Goal: Task Accomplishment & Management: Use online tool/utility

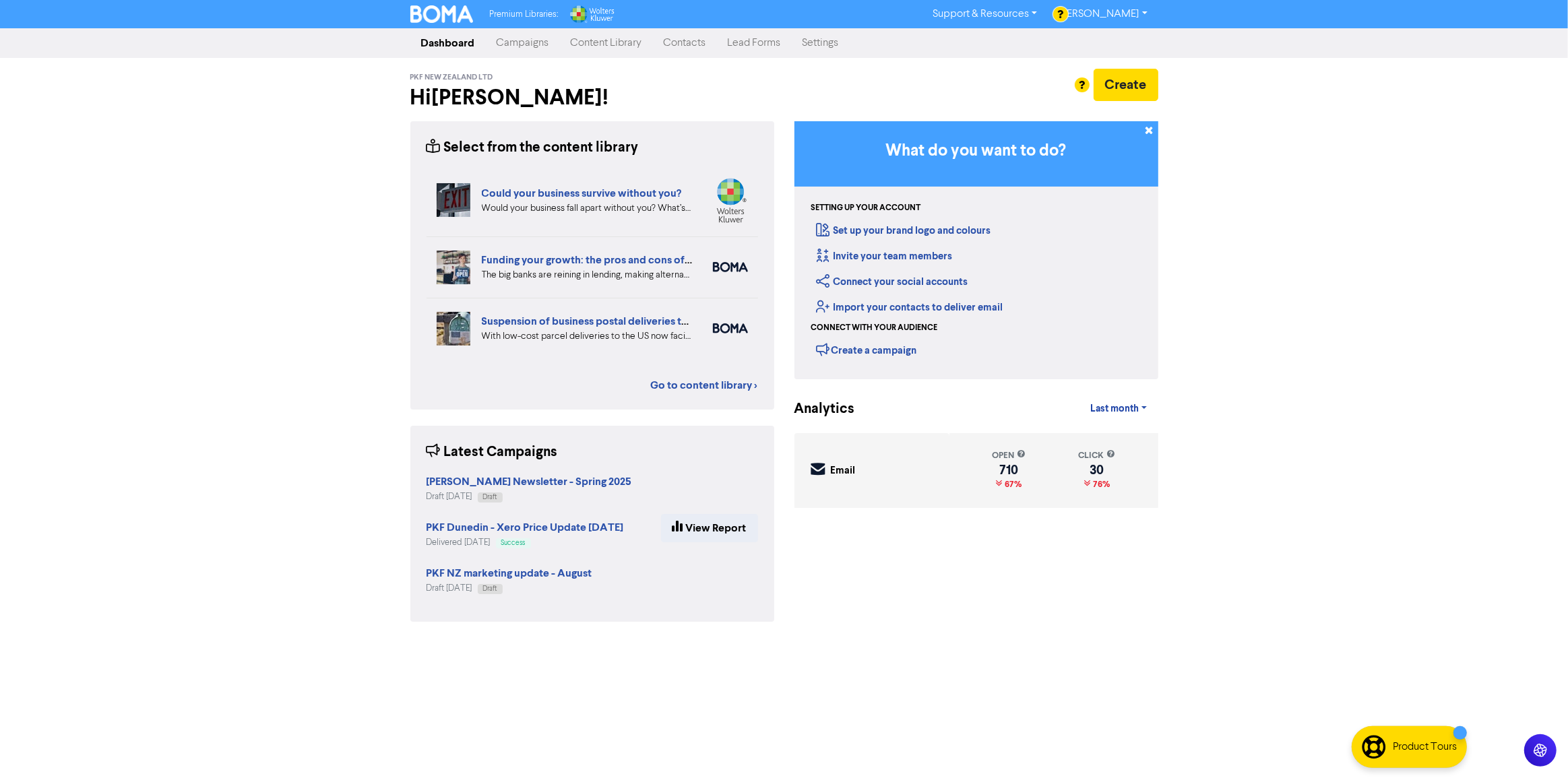
click at [539, 47] on link "Campaigns" at bounding box center [522, 43] width 74 height 27
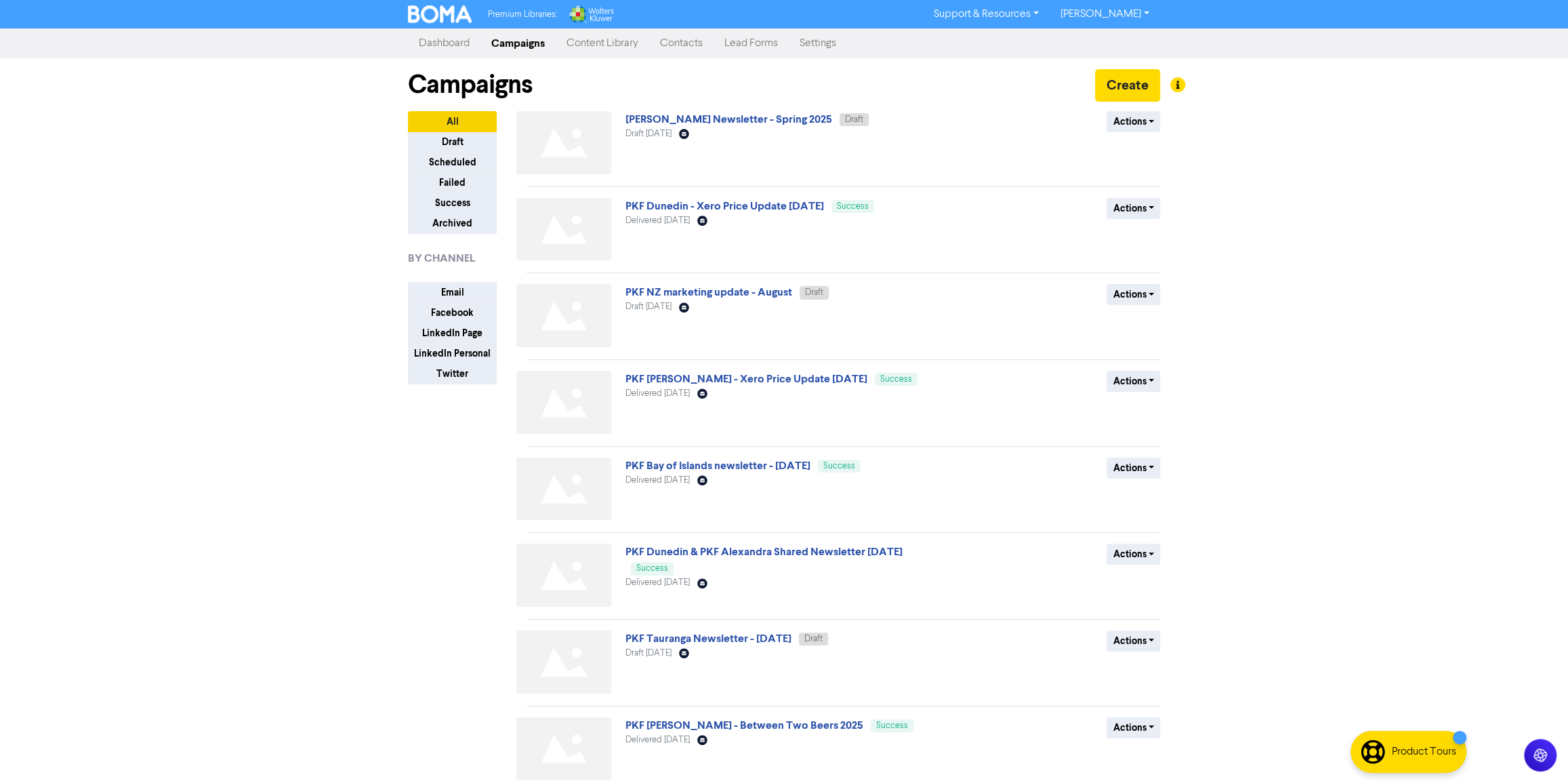
click at [625, 49] on link "Content Library" at bounding box center [602, 44] width 93 height 27
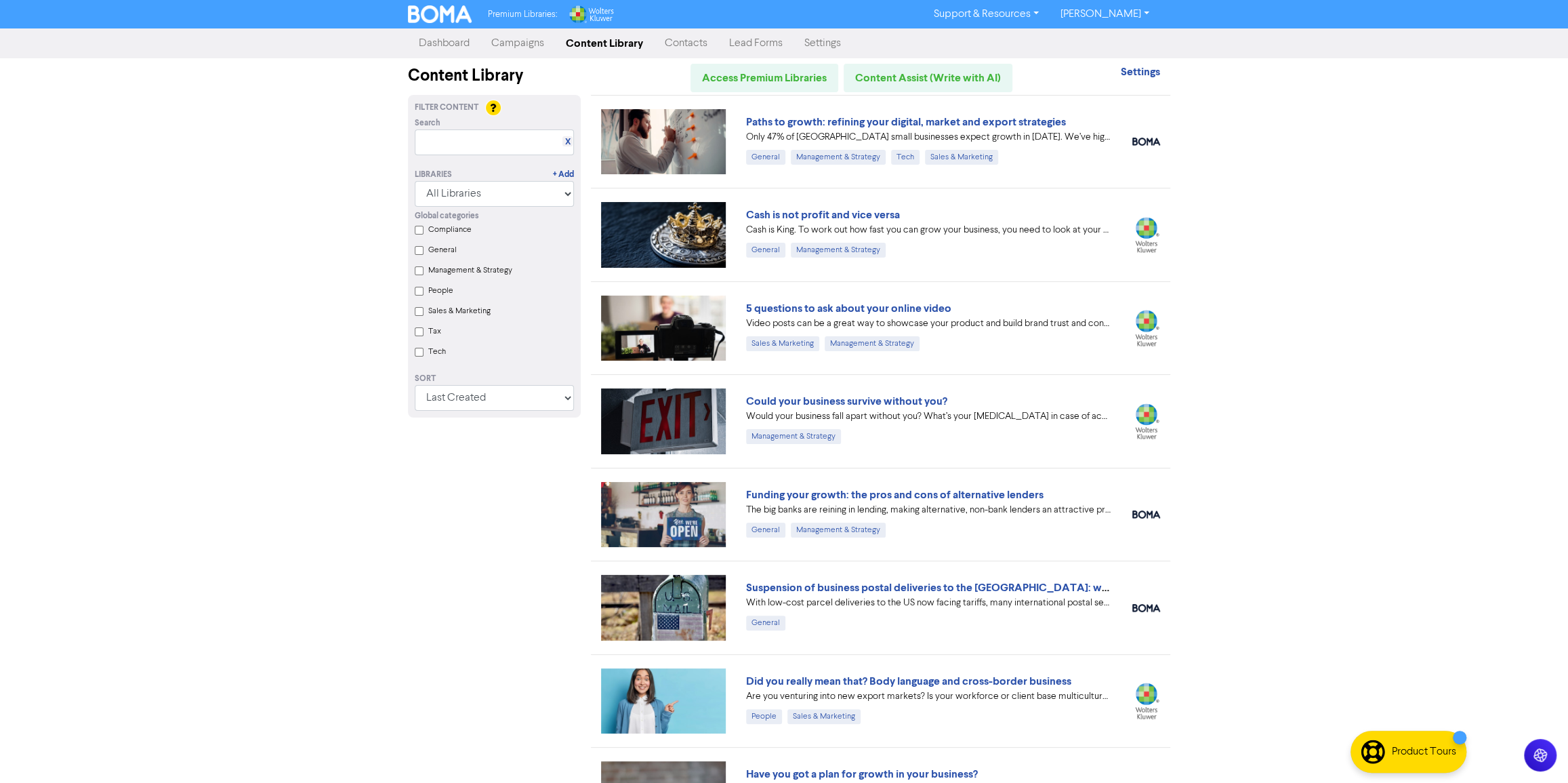
click at [701, 39] on link "Contacts" at bounding box center [686, 44] width 64 height 27
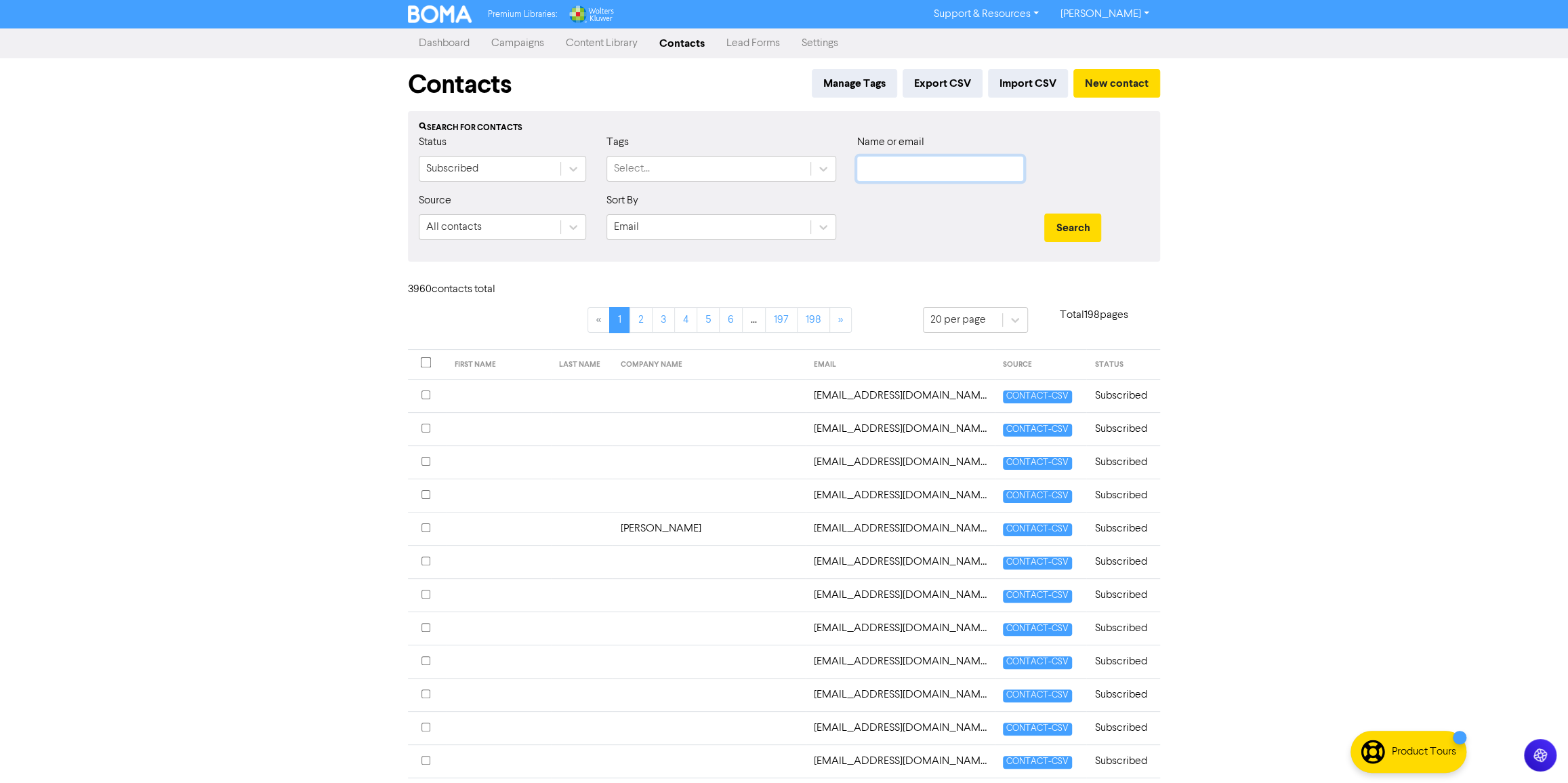
click at [935, 165] on input "text" at bounding box center [940, 169] width 167 height 26
click at [795, 176] on div "Select..." at bounding box center [708, 169] width 203 height 24
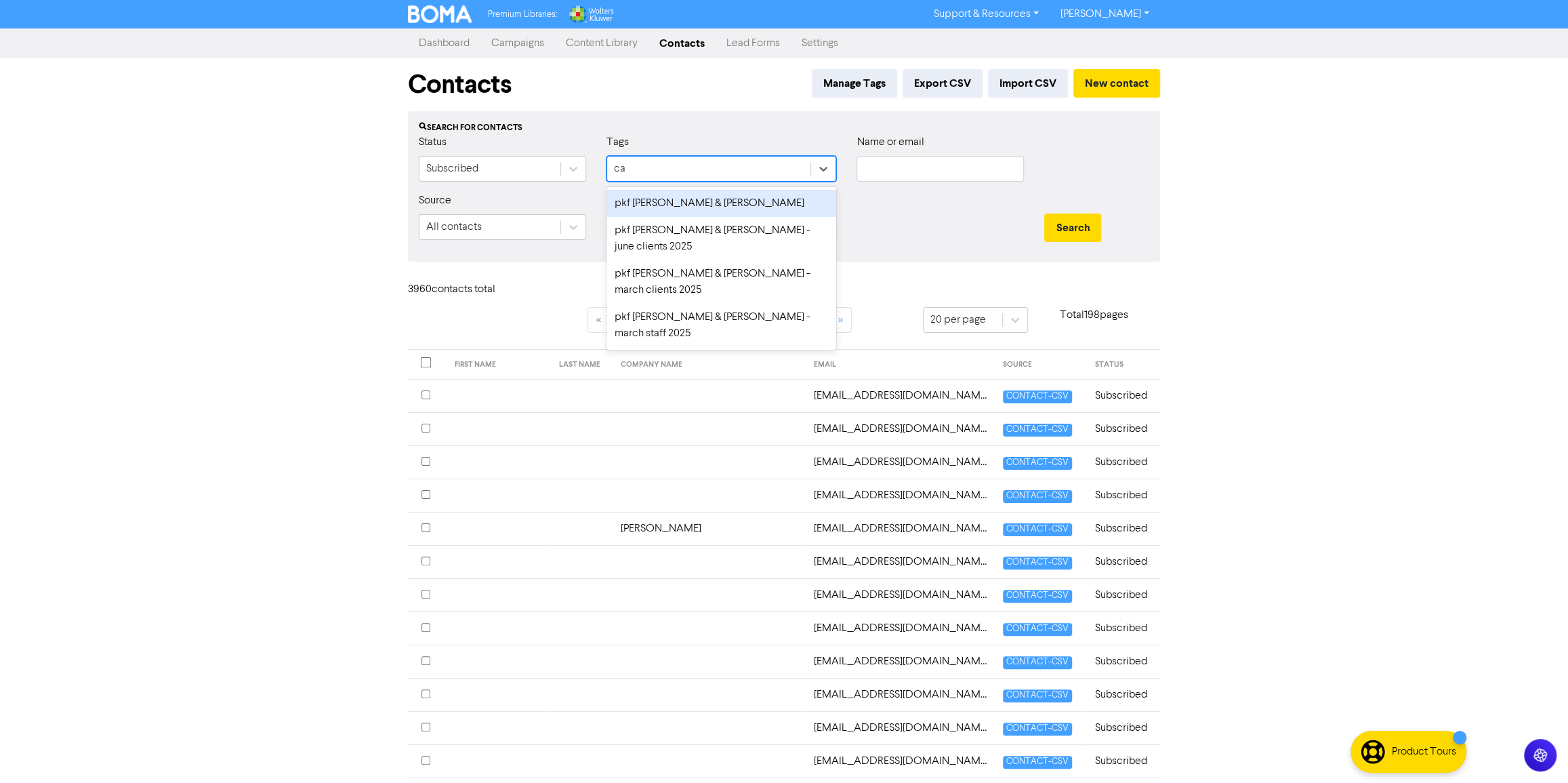
type input "carr"
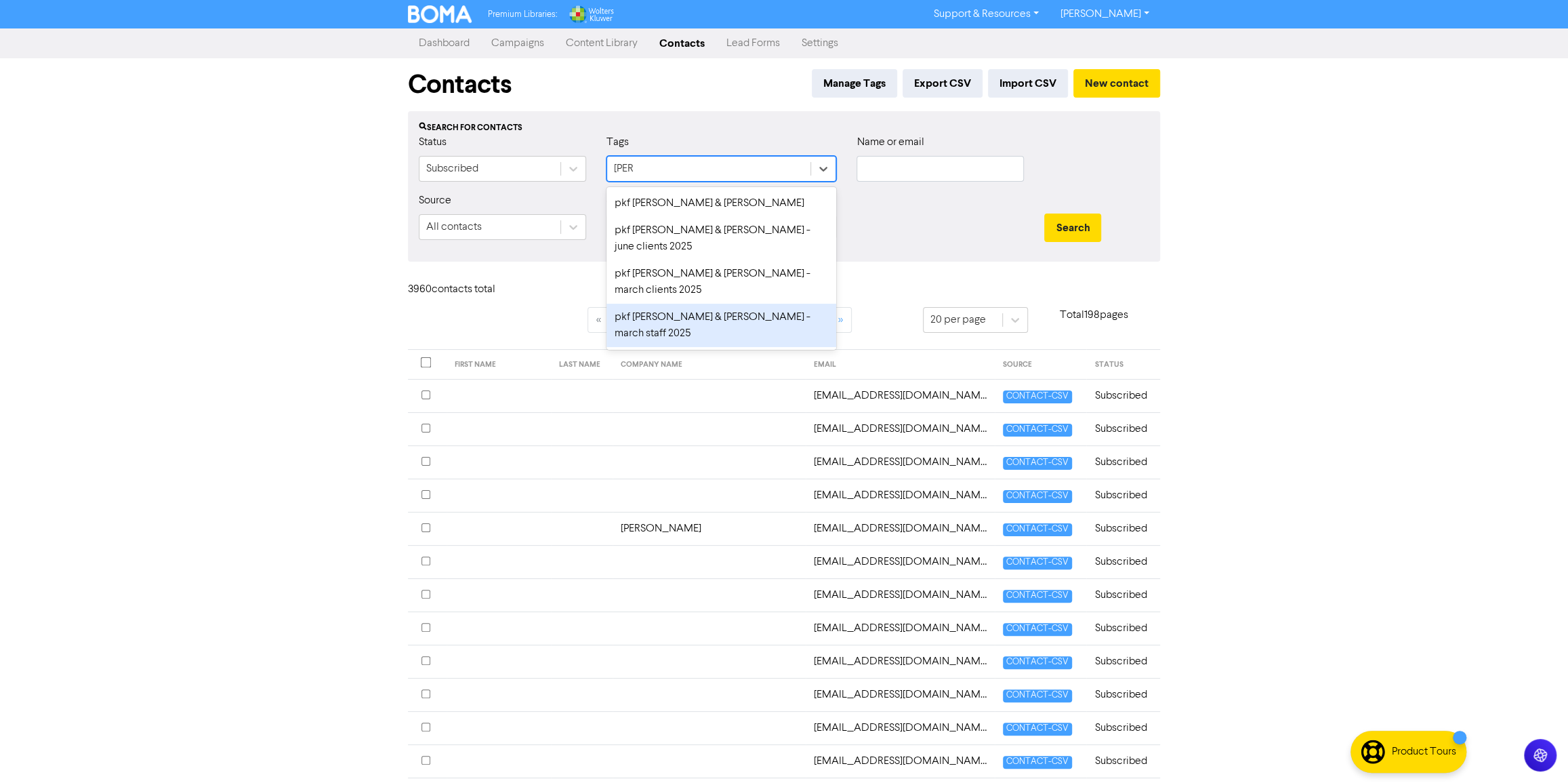
click at [765, 304] on div "pkf carr & stanton - march staff 2025" at bounding box center [721, 325] width 229 height 44
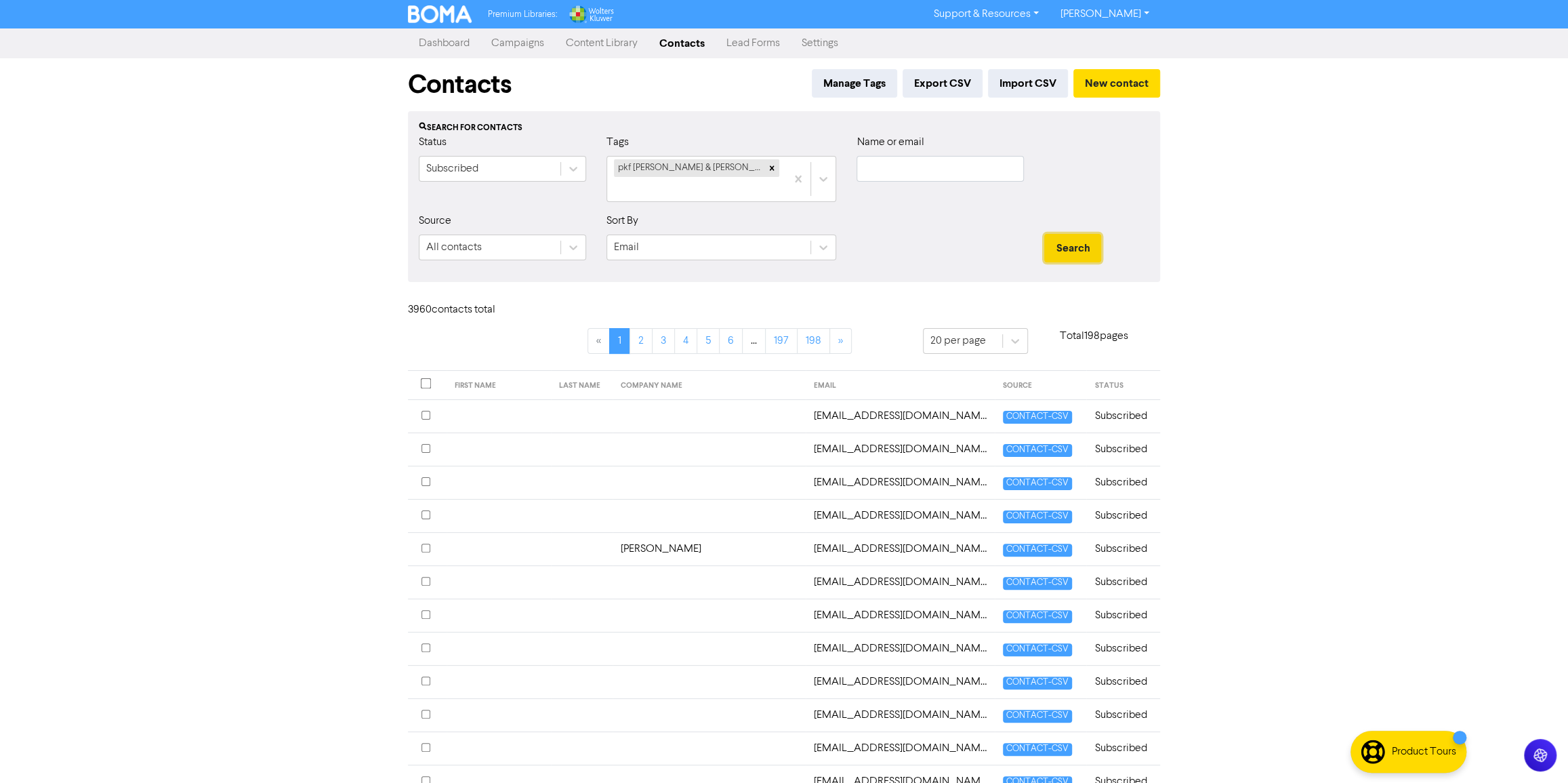
click at [1064, 247] on button "Search" at bounding box center [1073, 248] width 57 height 29
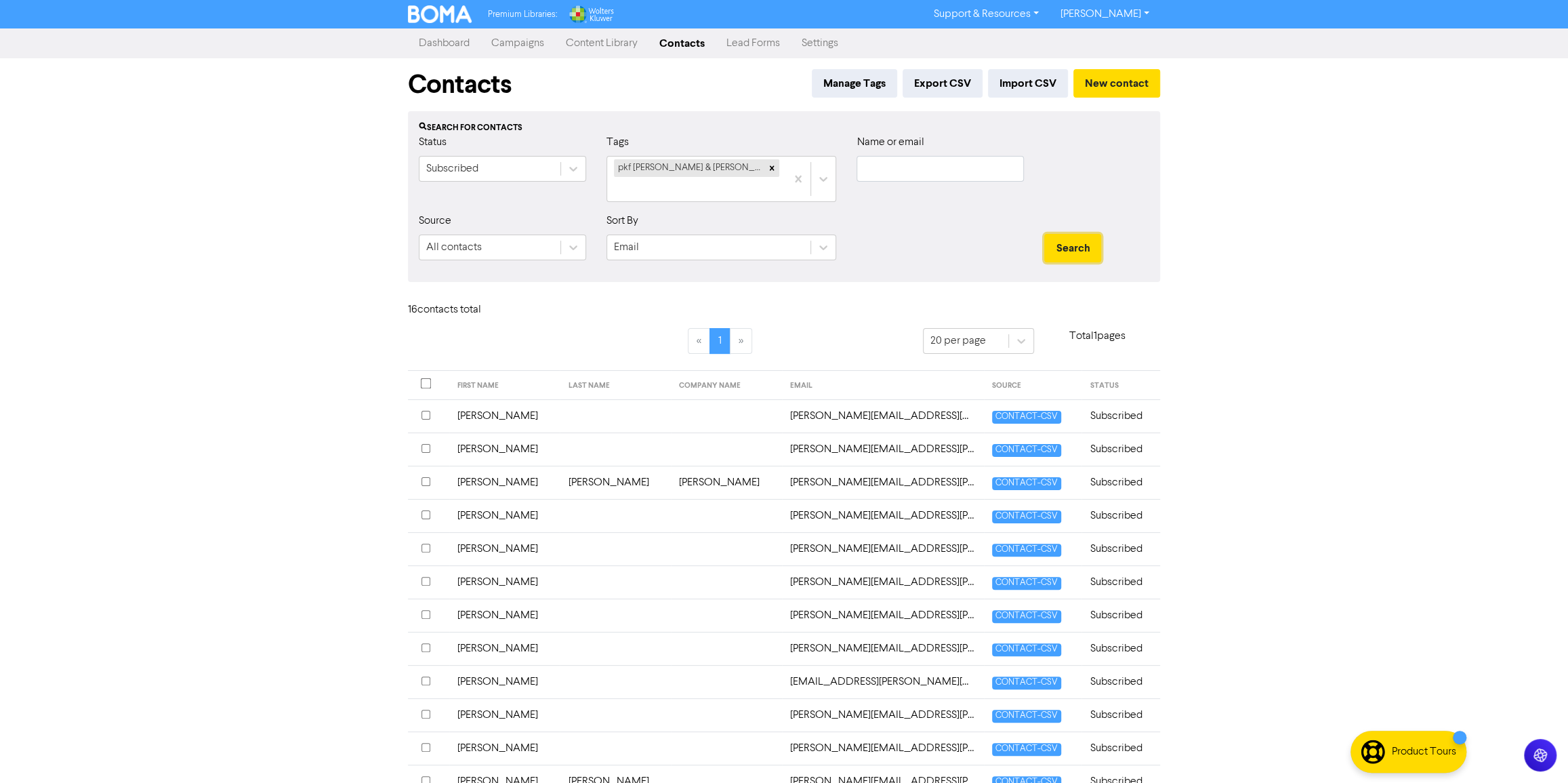
scroll to position [198, 0]
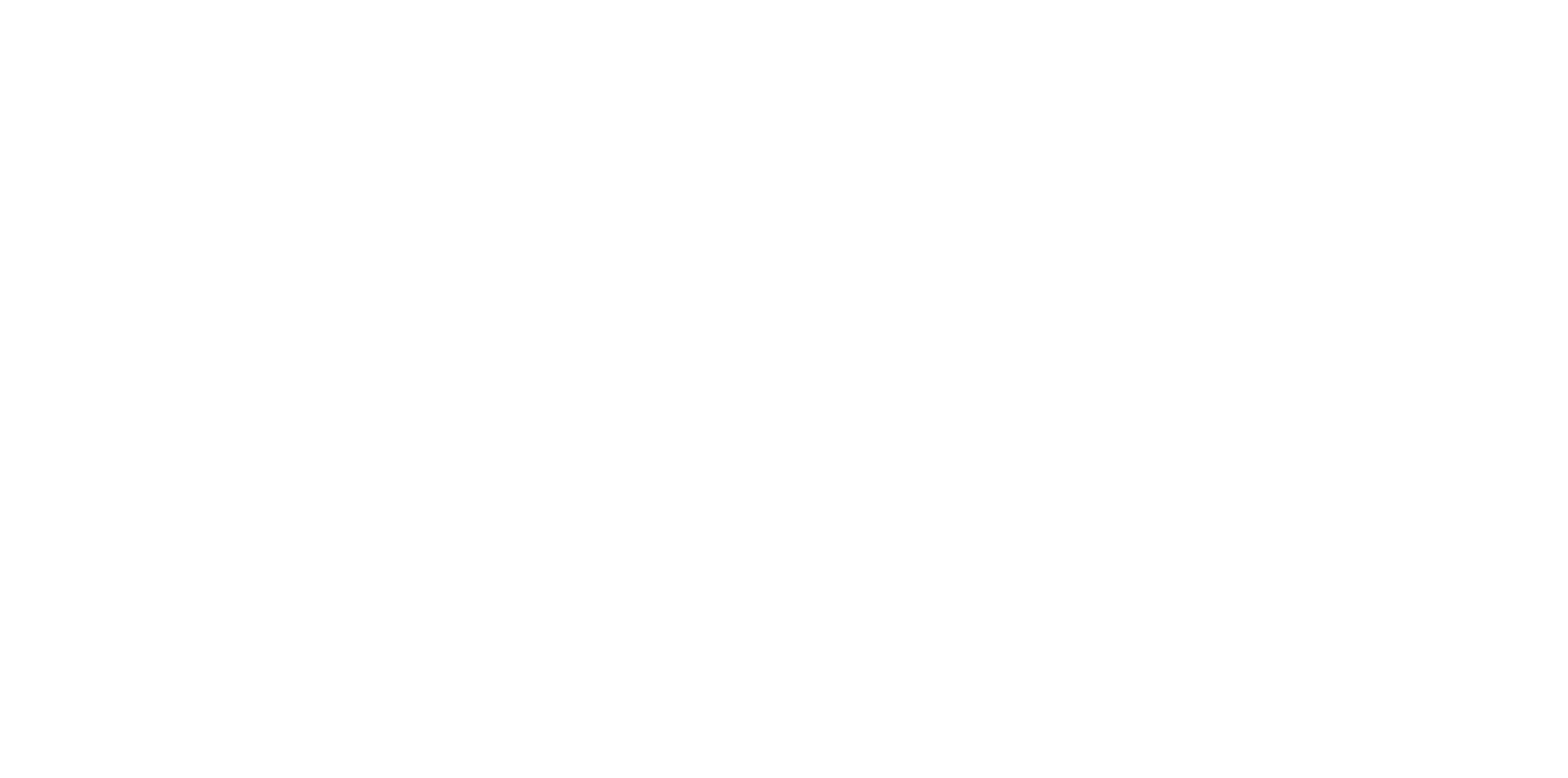
click at [984, 86] on div at bounding box center [784, 389] width 1568 height 778
